Goal: Navigation & Orientation: Find specific page/section

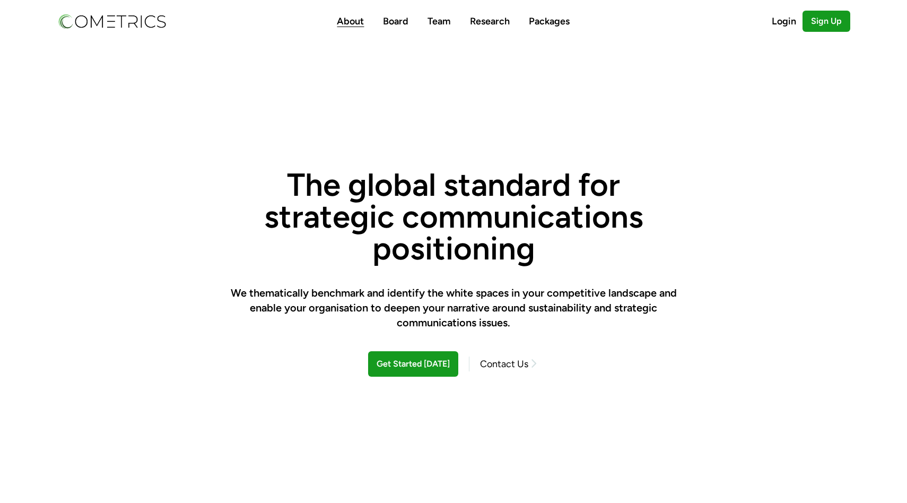
click at [355, 22] on link "About" at bounding box center [350, 21] width 27 height 12
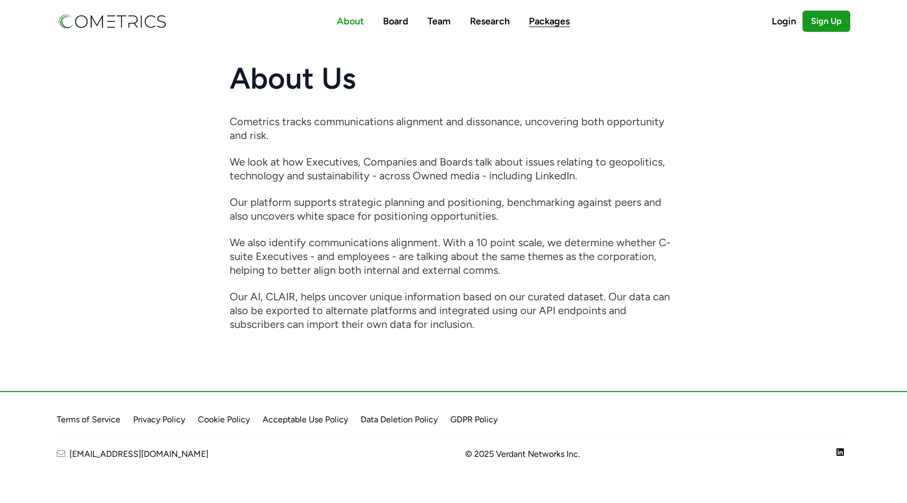
click at [541, 23] on link "Packages" at bounding box center [549, 21] width 41 height 12
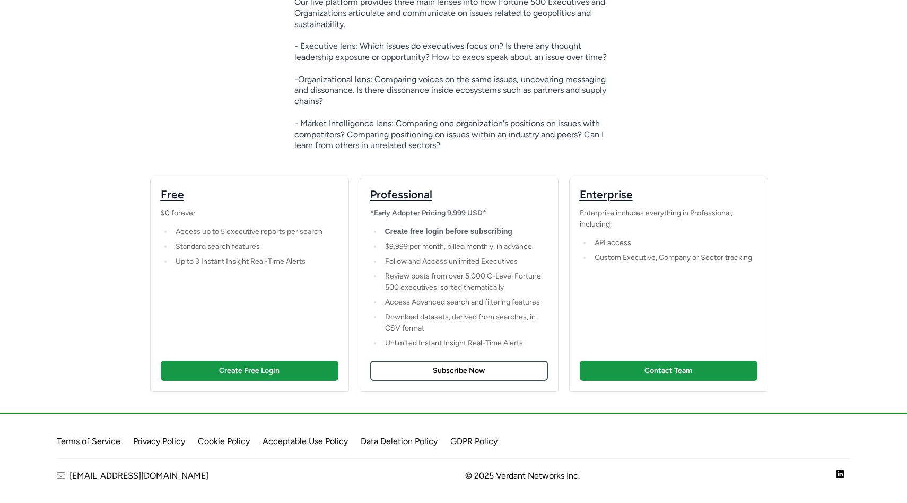
scroll to position [118, 0]
